Goal: Find specific page/section

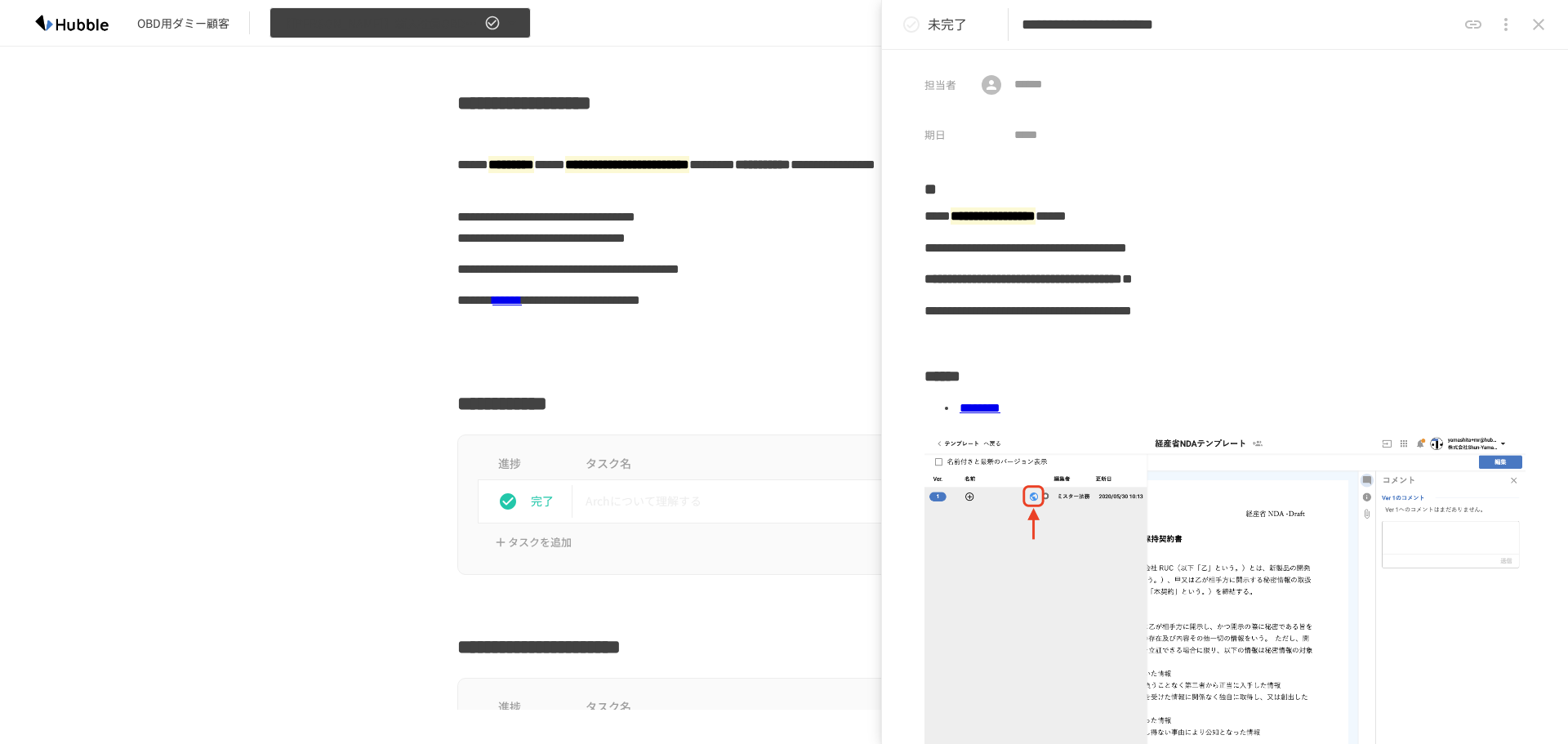
click at [518, 19] on icon "button" at bounding box center [512, 23] width 17 height 17
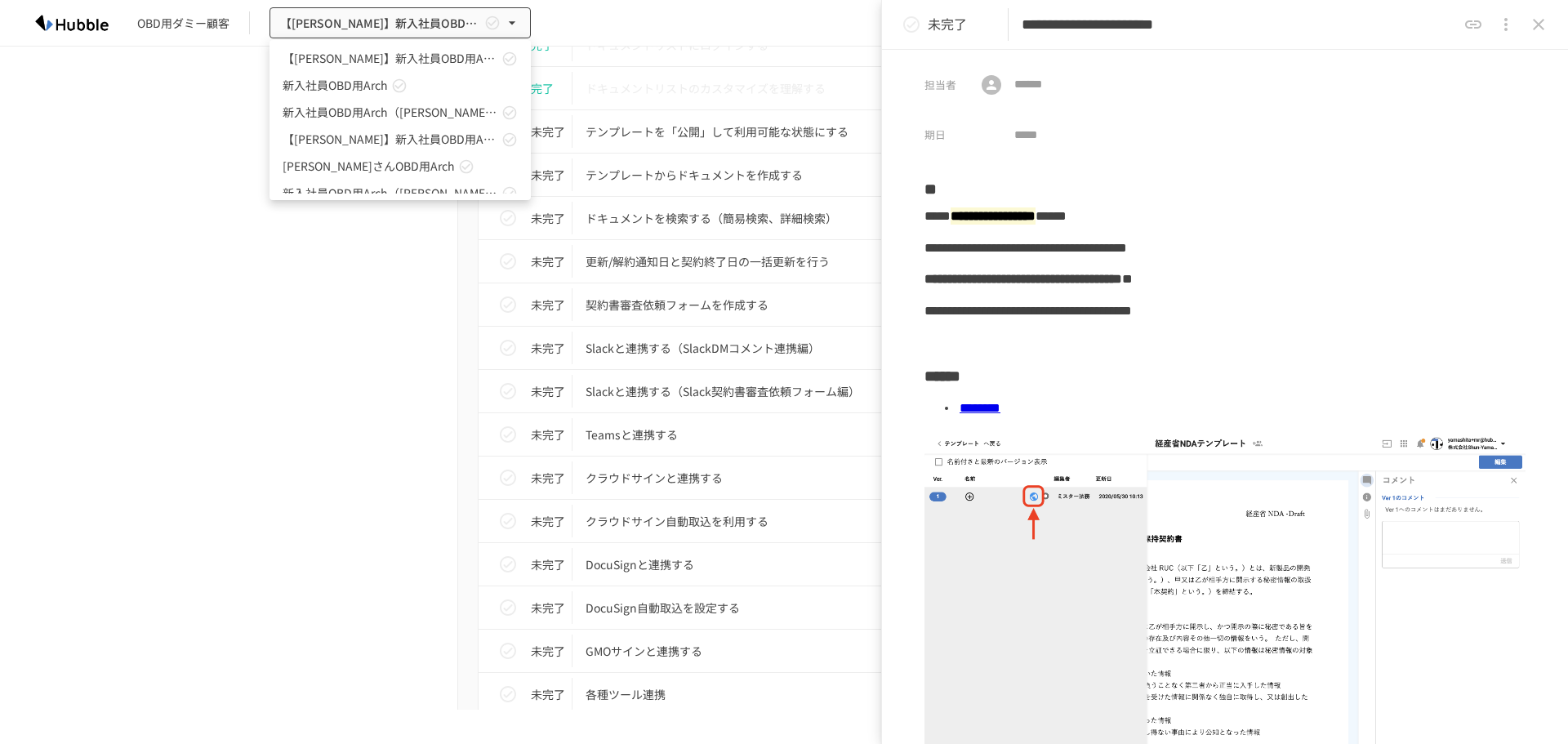
scroll to position [409, 0]
click at [390, 305] on div at bounding box center [784, 372] width 1568 height 744
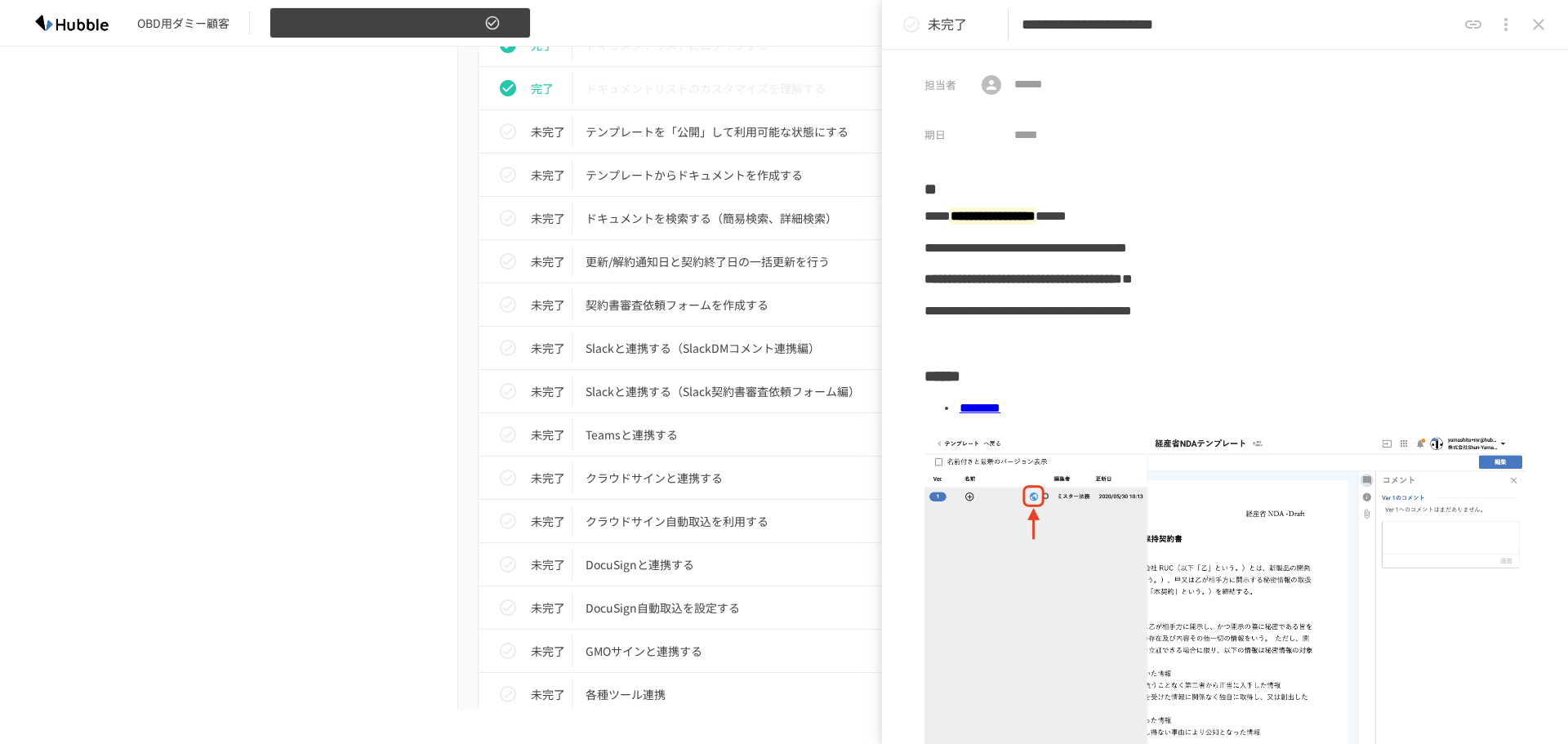
click at [511, 24] on icon "button" at bounding box center [512, 23] width 17 height 17
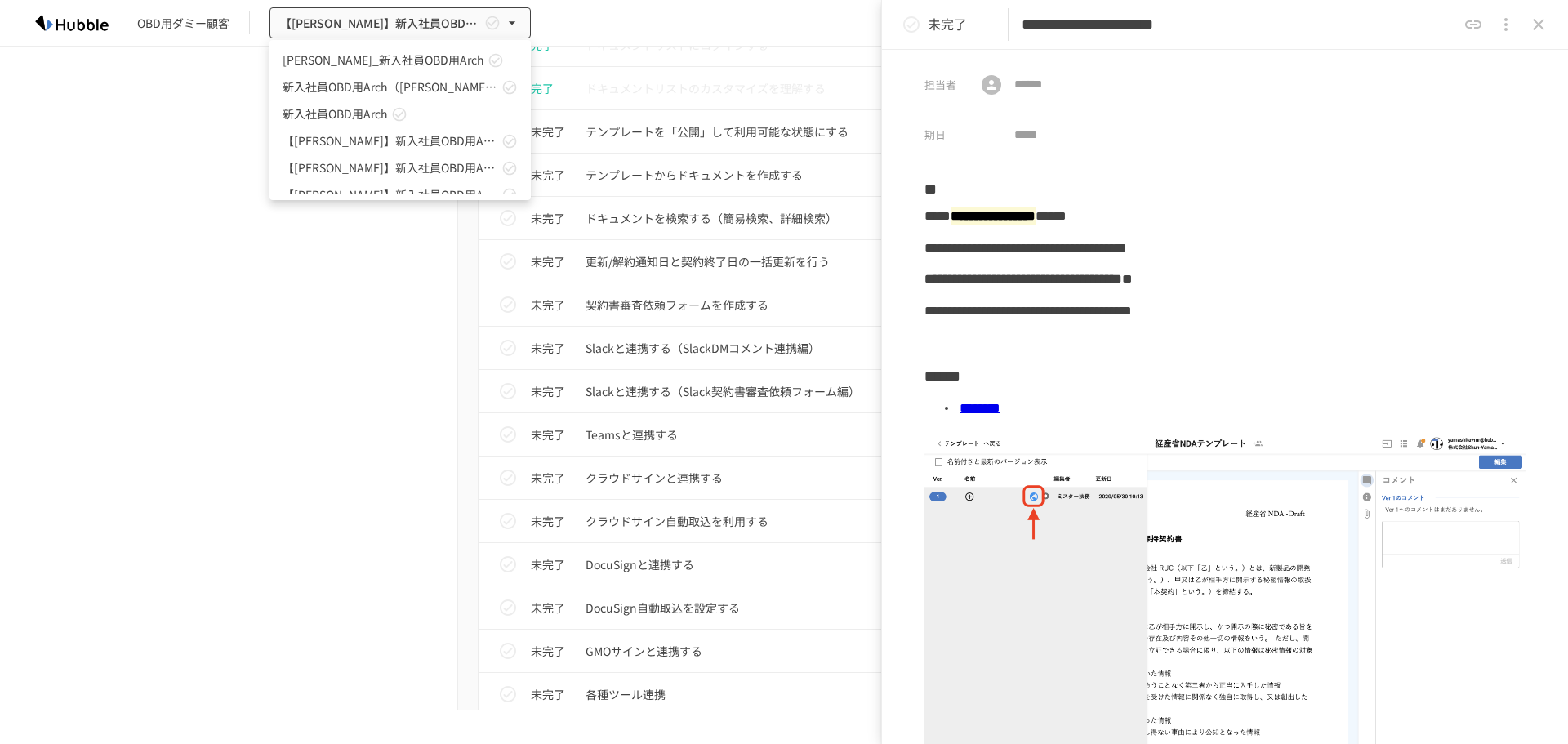
drag, startPoint x: 327, startPoint y: 262, endPoint x: 300, endPoint y: 228, distance: 43.4
click at [327, 262] on div at bounding box center [784, 372] width 1568 height 744
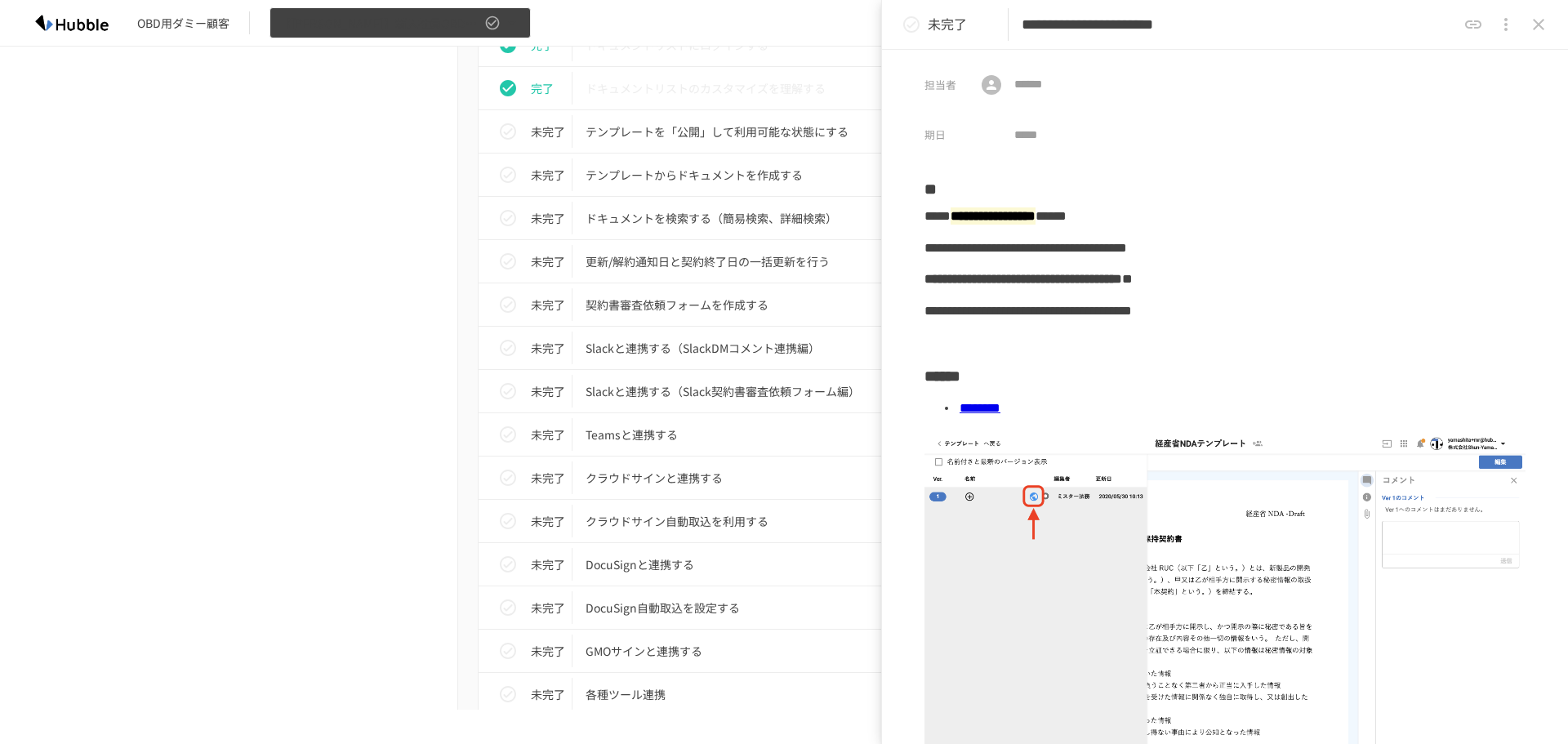
click at [313, 26] on span "【[PERSON_NAME]】新入社員OBD用Arch" at bounding box center [380, 23] width 201 height 20
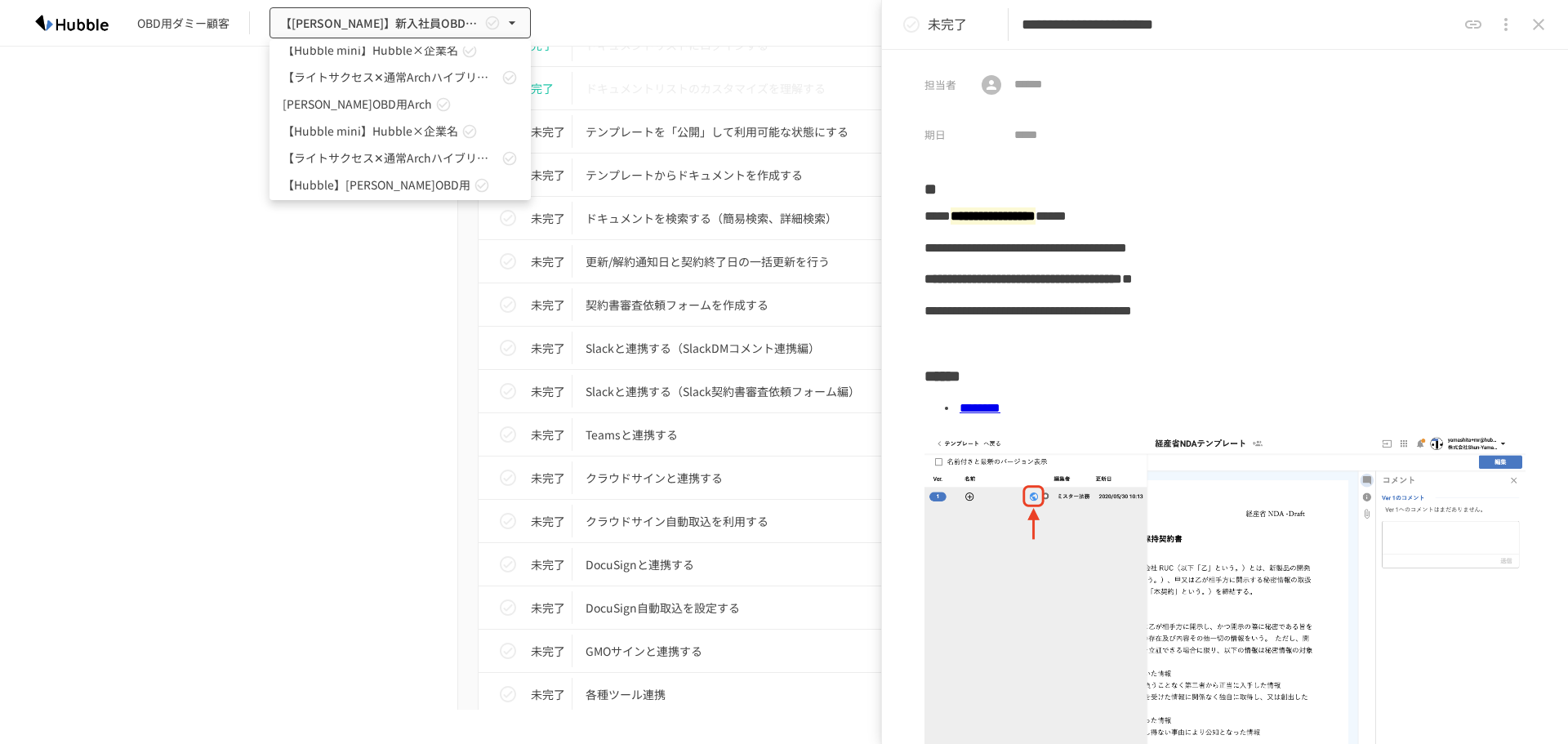
scroll to position [934, 0]
click at [334, 319] on div at bounding box center [784, 372] width 1568 height 744
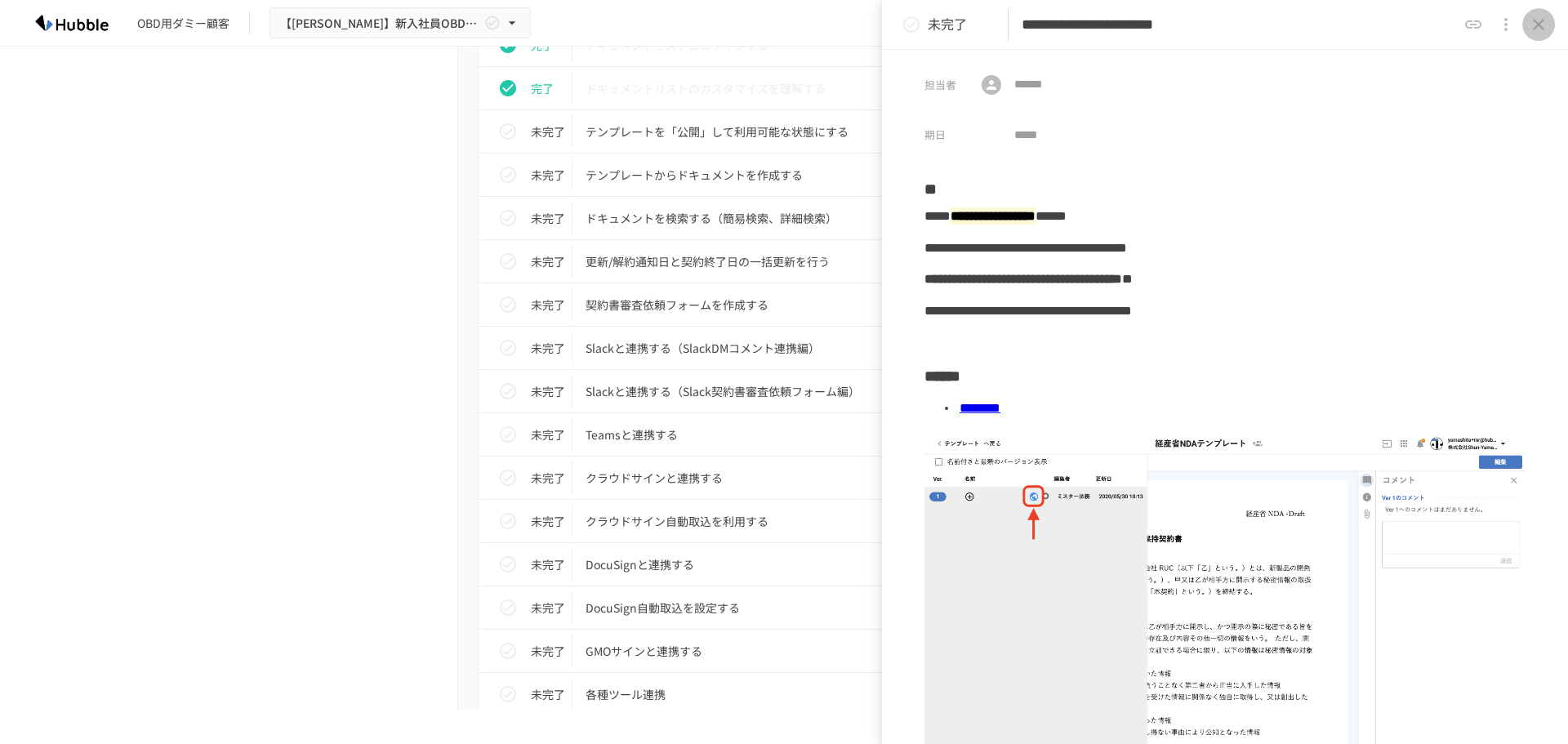
click at [1538, 23] on icon "close drawer" at bounding box center [1539, 25] width 12 height 12
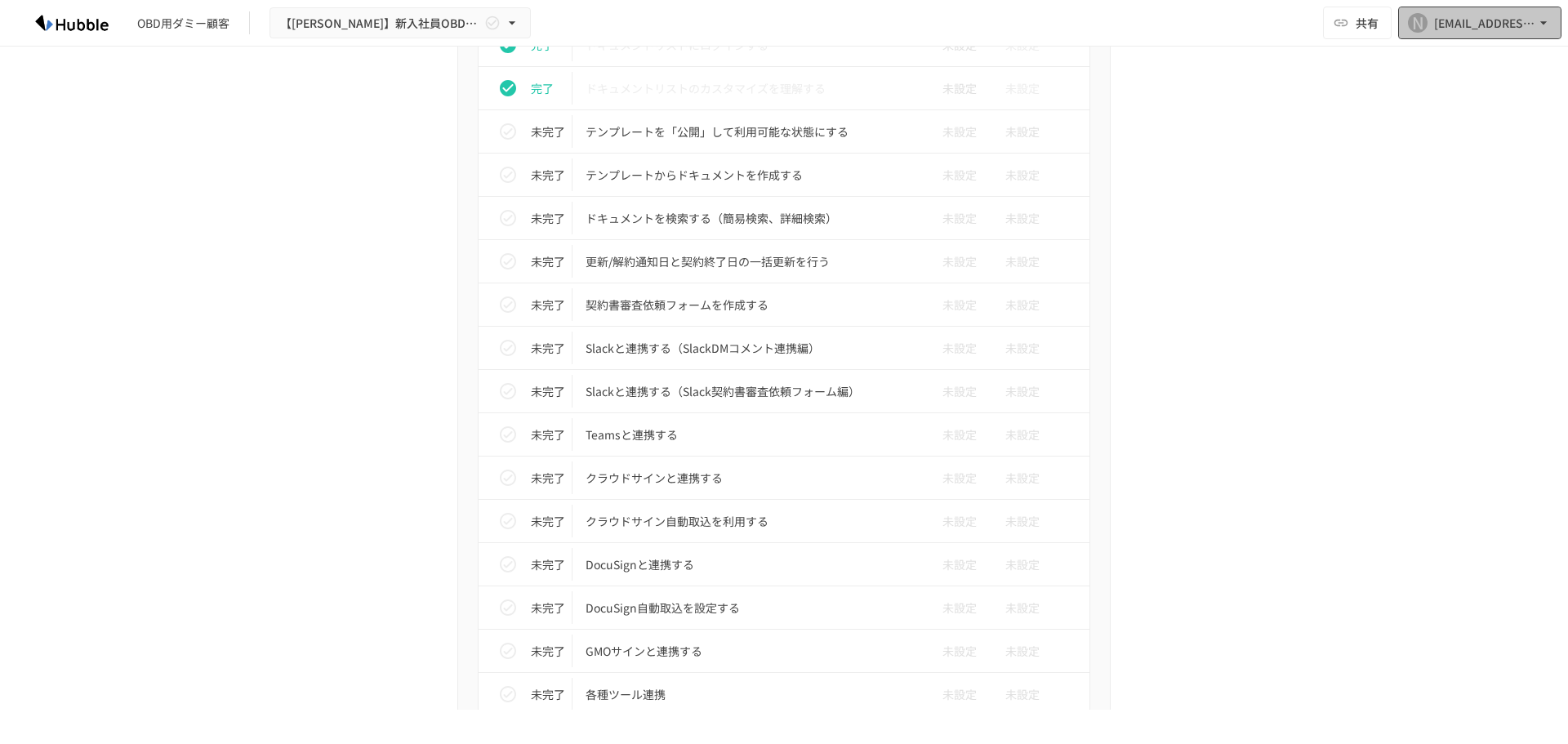
click at [1545, 20] on icon "button" at bounding box center [1544, 23] width 17 height 17
click at [1544, 20] on div at bounding box center [784, 372] width 1568 height 744
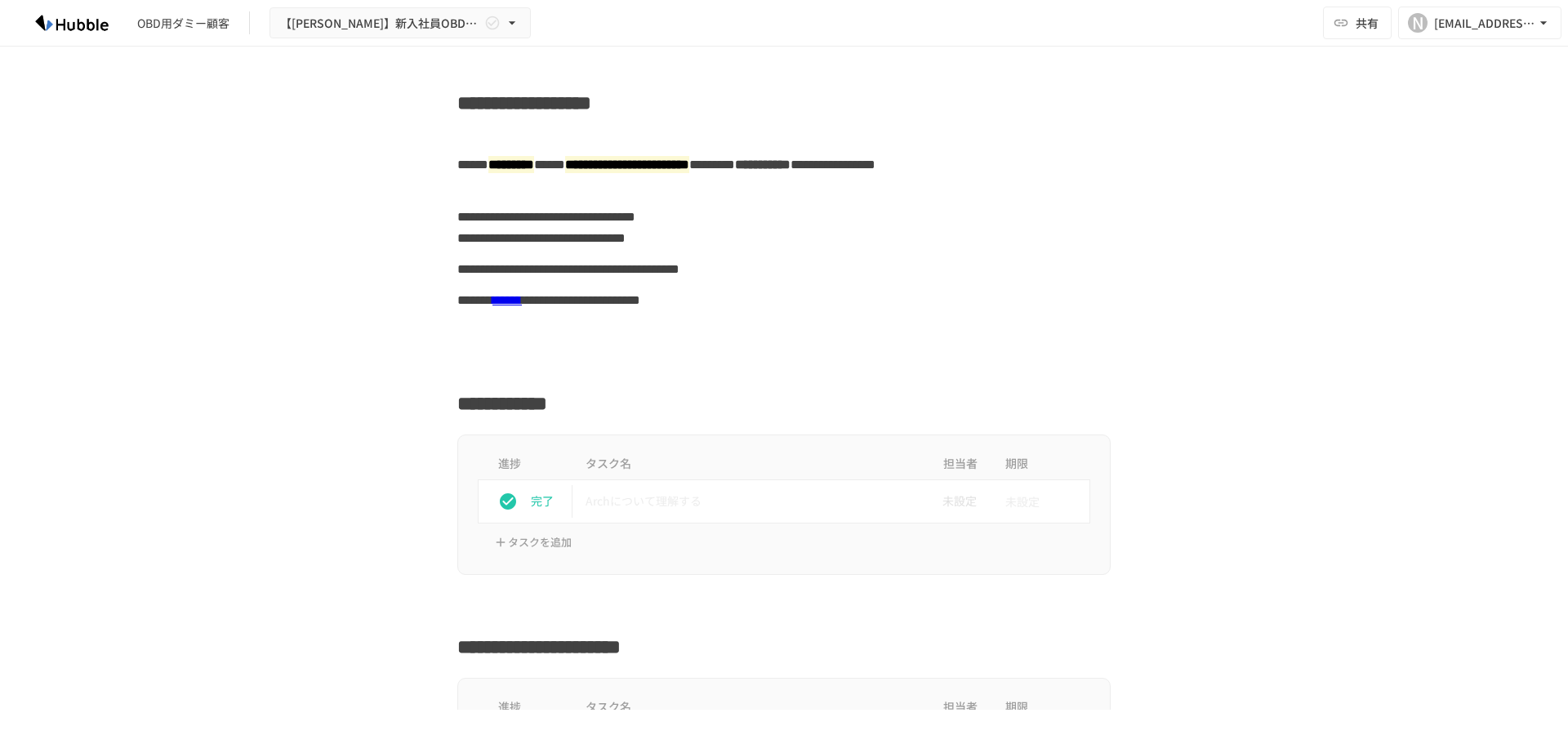
click at [522, 304] on link "******" at bounding box center [506, 299] width 29 height 13
